Goal: Check status: Check status

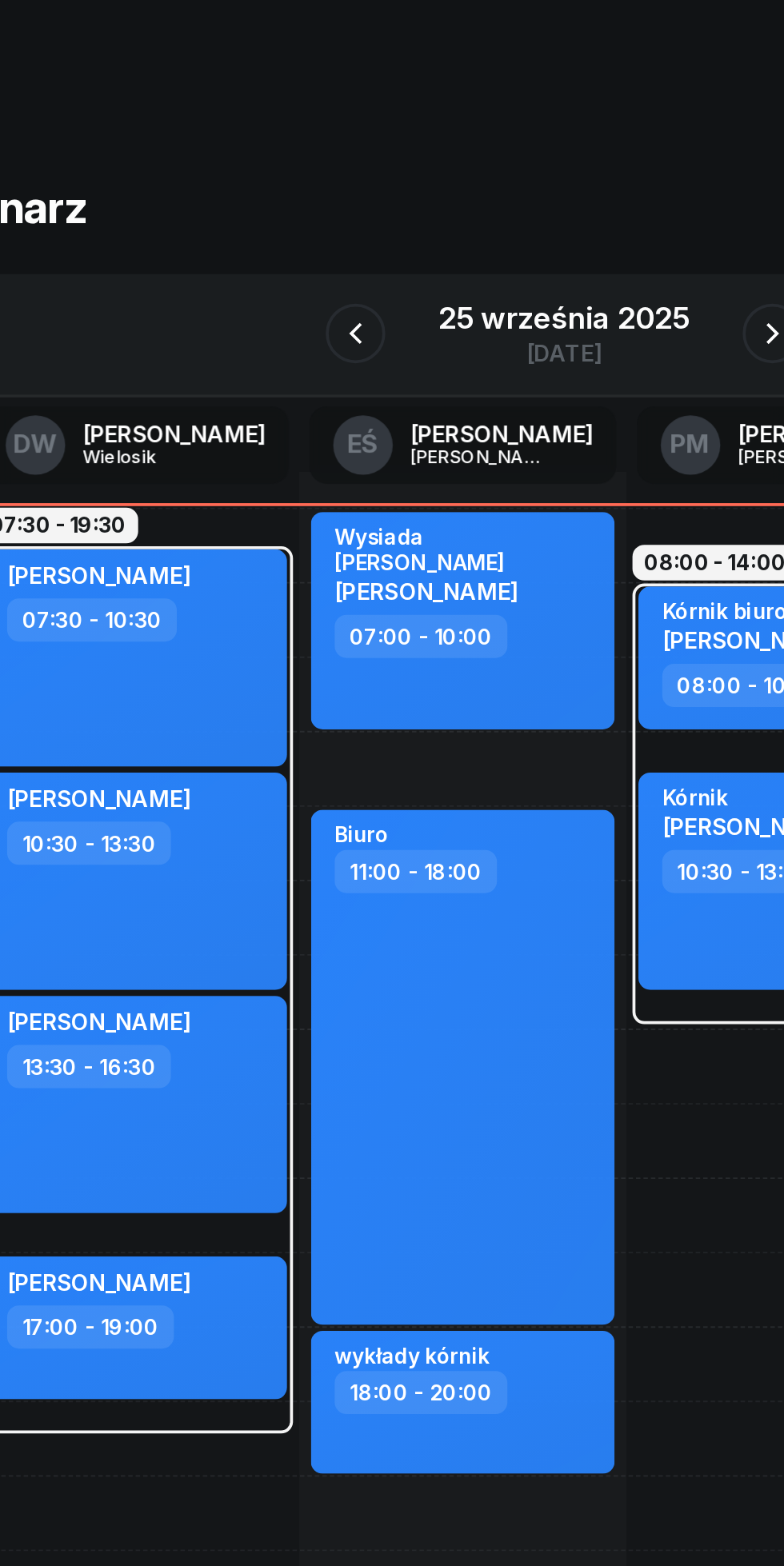
click at [414, 157] on div "[DATE]" at bounding box center [392, 179] width 173 height 46
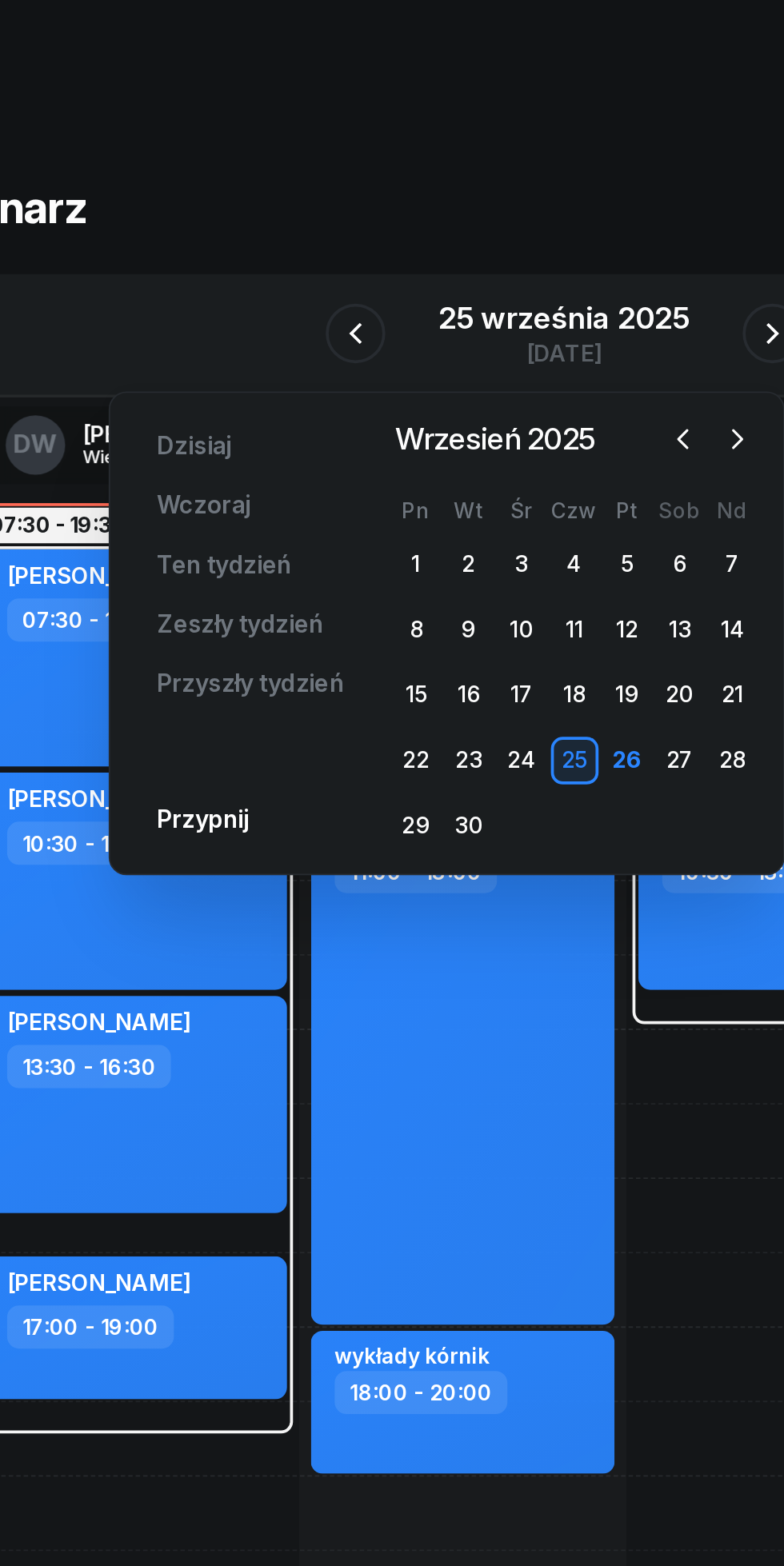
click at [496, 228] on div at bounding box center [469, 236] width 53 height 24
click at [496, 229] on div at bounding box center [469, 236] width 53 height 24
click at [495, 243] on div at bounding box center [469, 236] width 53 height 24
click at [485, 236] on icon "button" at bounding box center [484, 236] width 16 height 16
click at [366, 406] on div "22" at bounding box center [369, 409] width 26 height 26
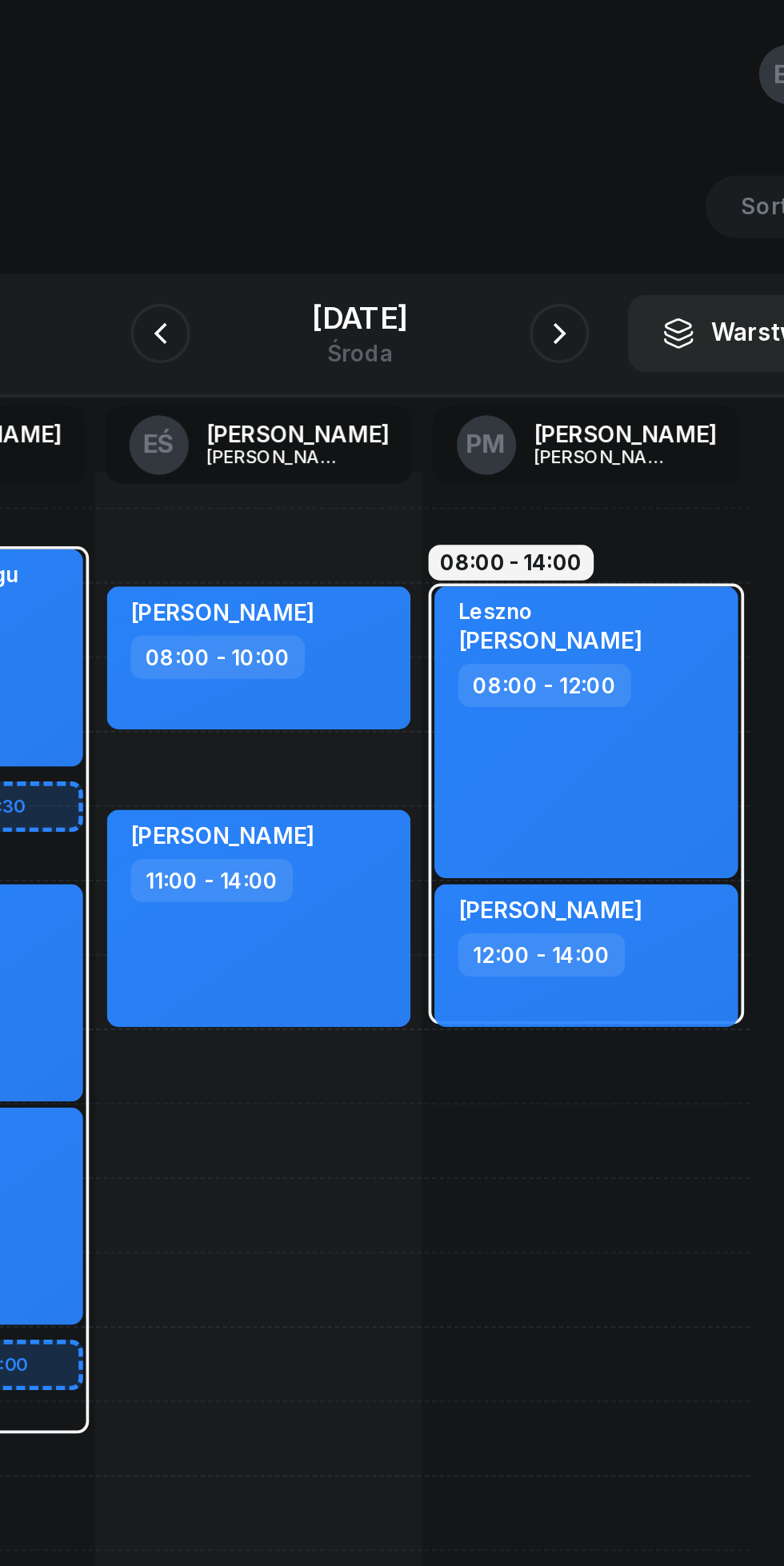
click at [515, 164] on button "button" at bounding box center [499, 179] width 32 height 32
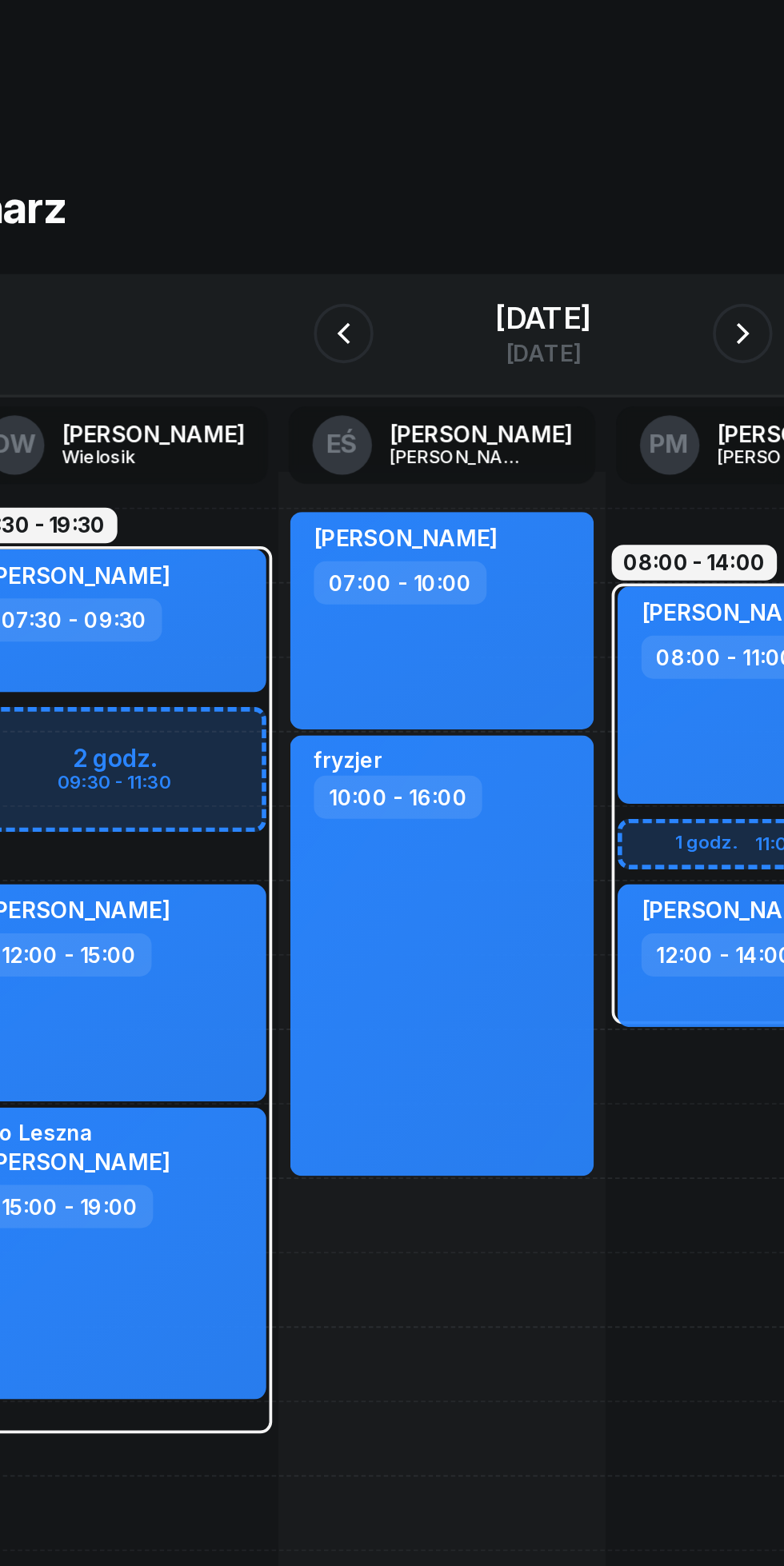
click at [275, 179] on icon "button" at bounding box center [284, 179] width 19 height 19
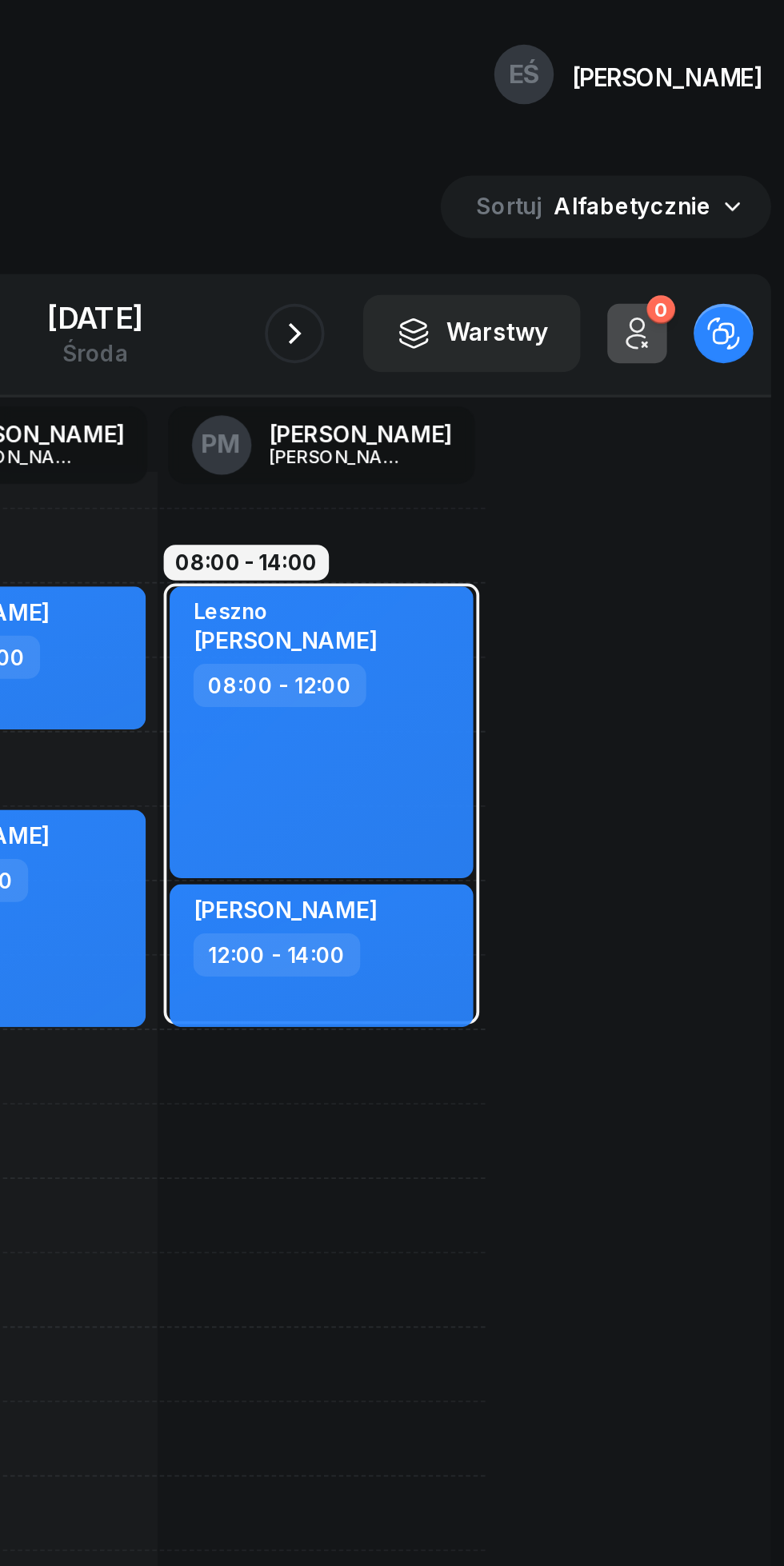
click at [693, 144] on div "Terminarz [DATE] Narzędzia Sortuj Alfabetycznie W Wybierz DW [PERSON_NAME] EŚ […" at bounding box center [392, 869] width 745 height 1569
click at [683, 176] on icon "button" at bounding box center [683, 179] width 19 height 19
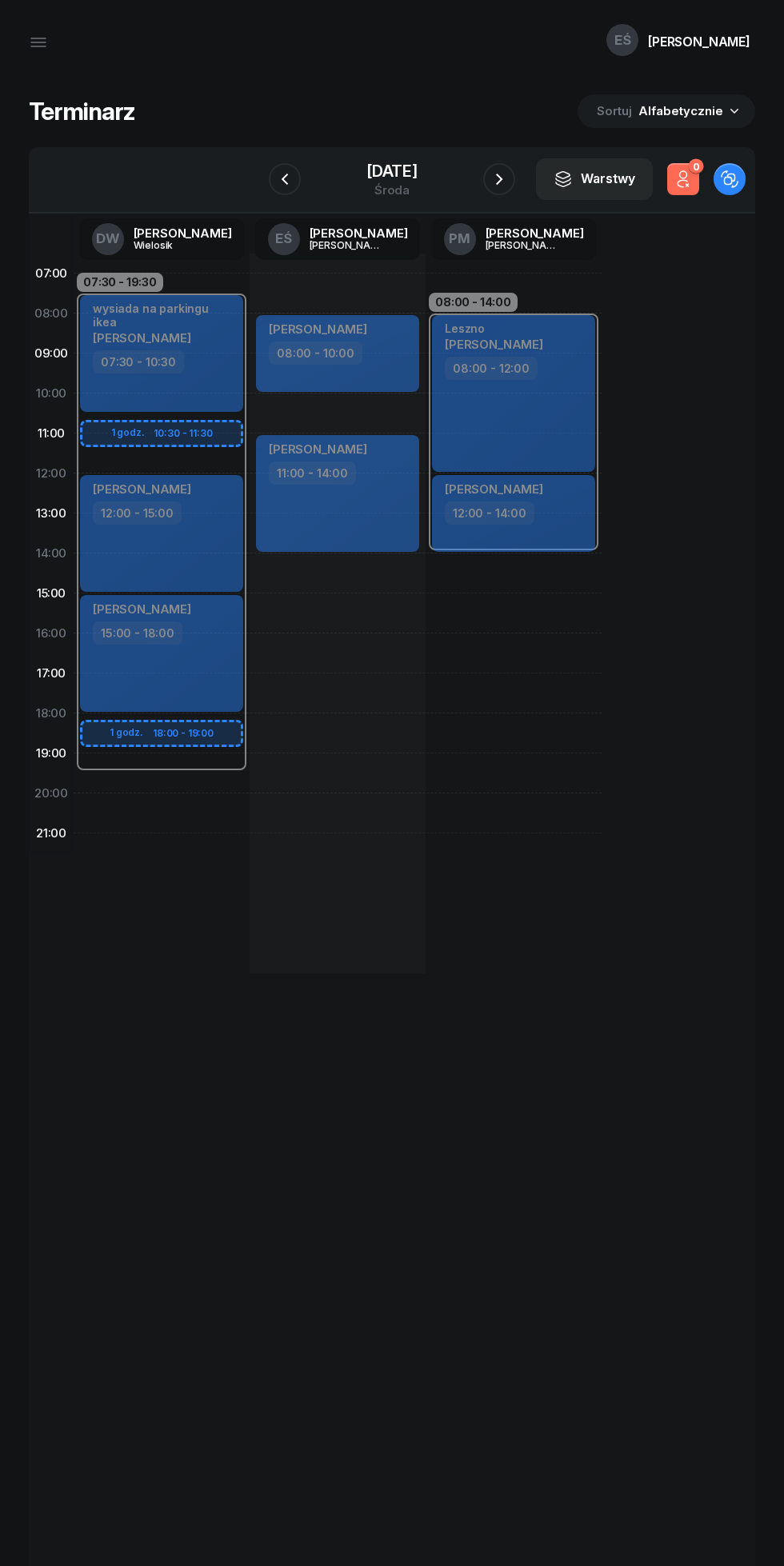
click at [397, 160] on div "[DATE]" at bounding box center [392, 179] width 163 height 46
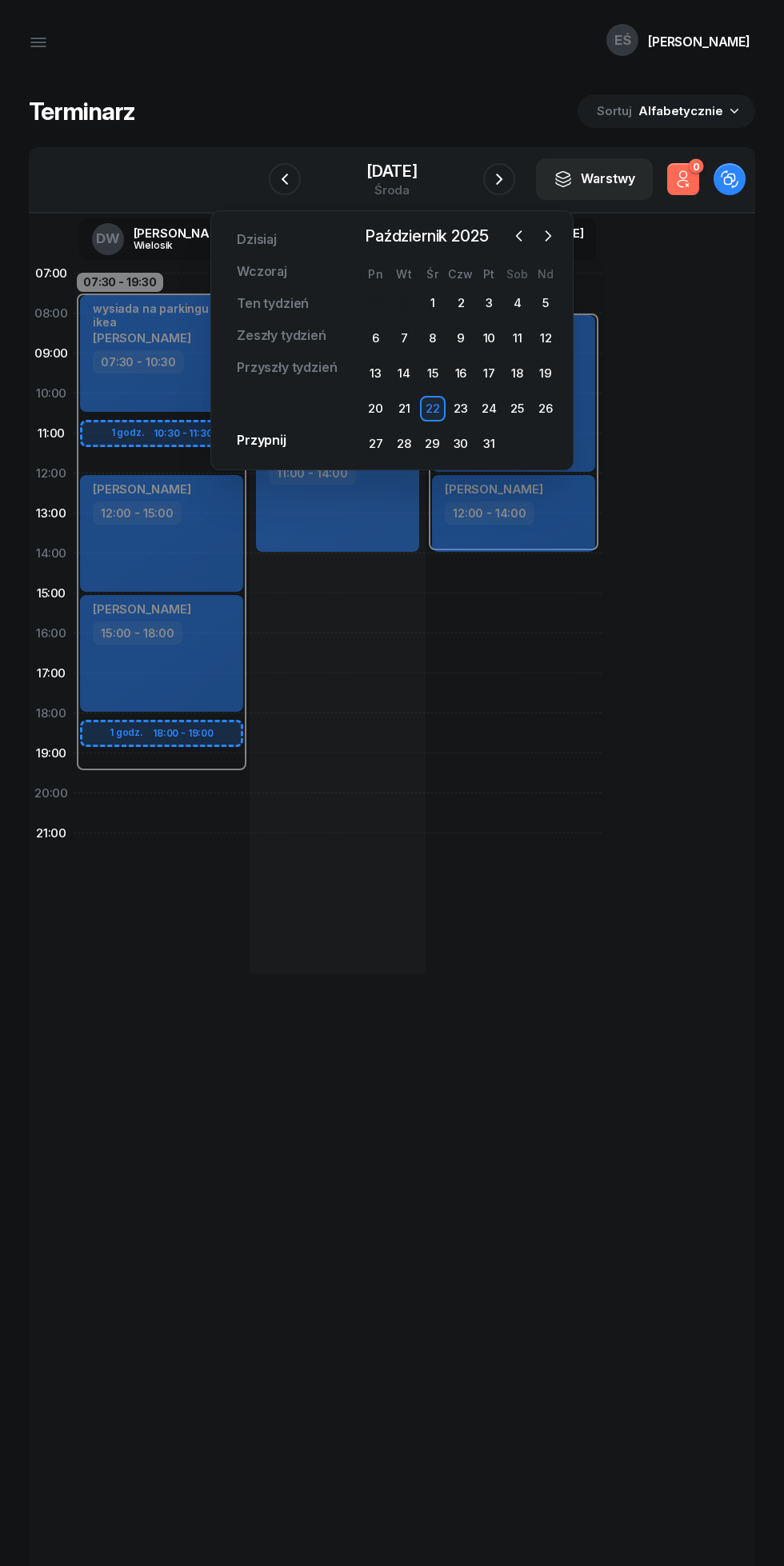
click at [531, 233] on div at bounding box center [532, 236] width 53 height 24
click at [486, 241] on span "Październik 2025" at bounding box center [425, 236] width 136 height 26
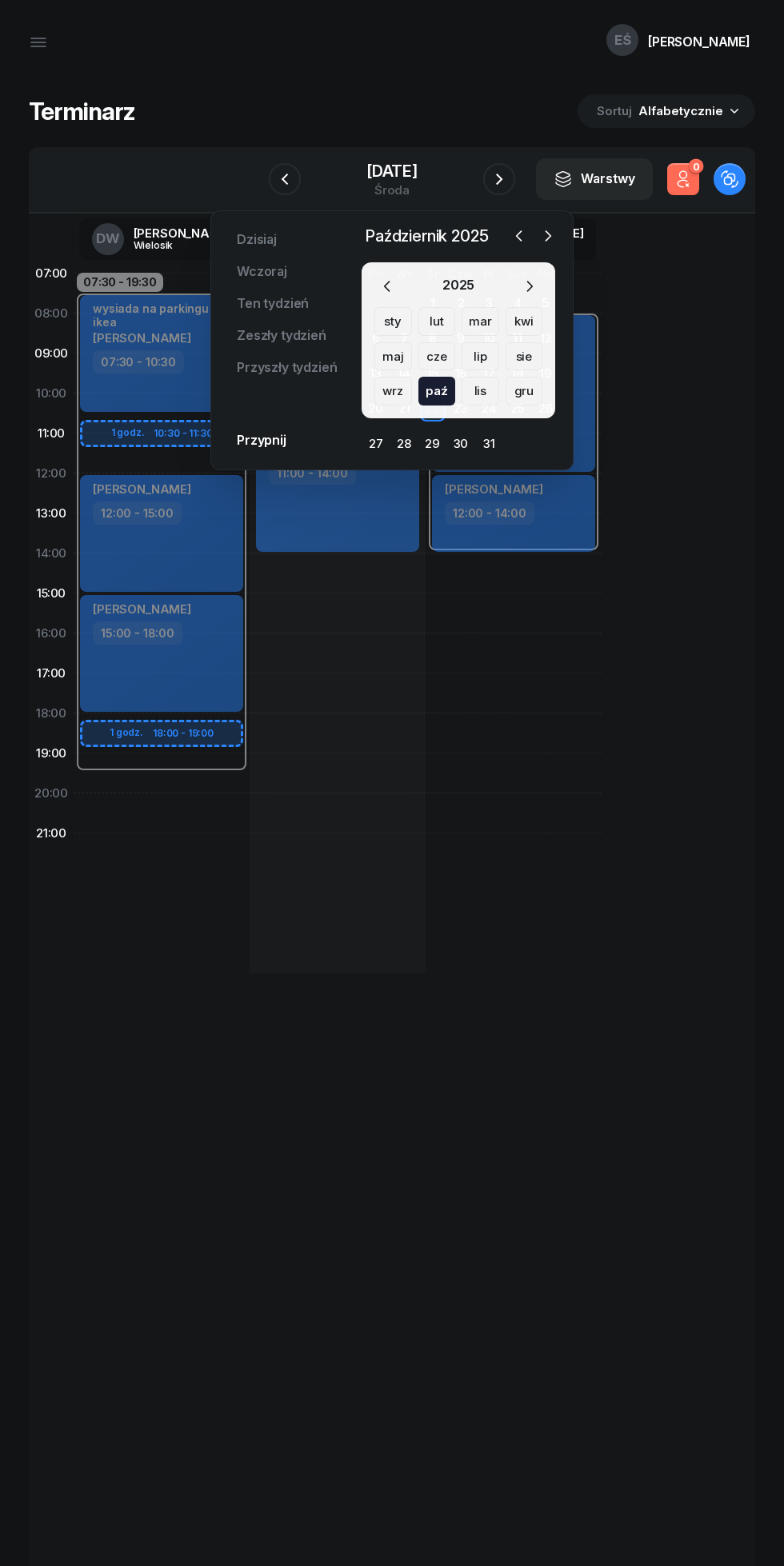
click at [512, 234] on icon "button" at bounding box center [519, 236] width 16 height 16
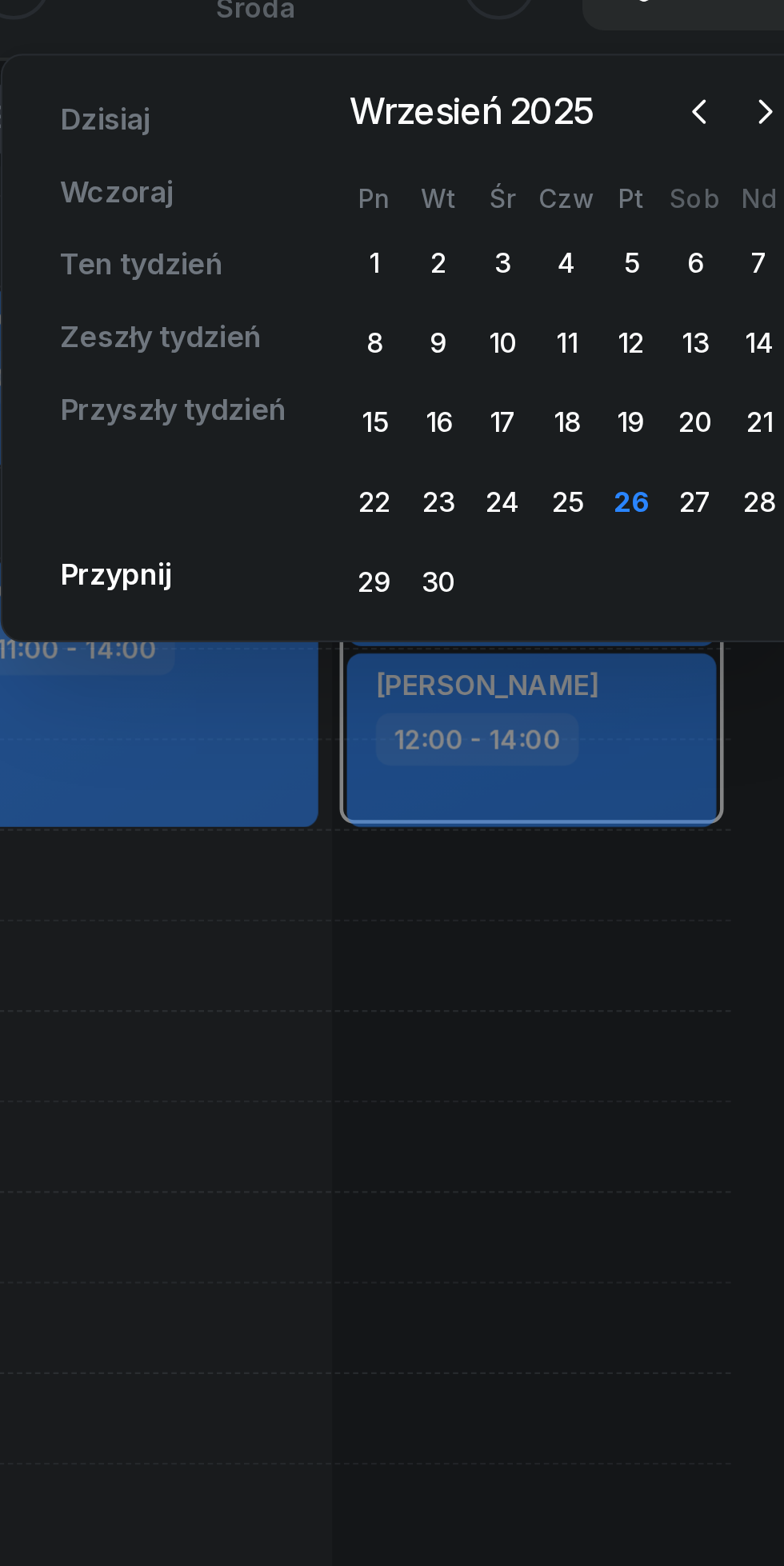
click at [558, 417] on div "26" at bounding box center [558, 409] width 26 height 26
